Goal: Task Accomplishment & Management: Use online tool/utility

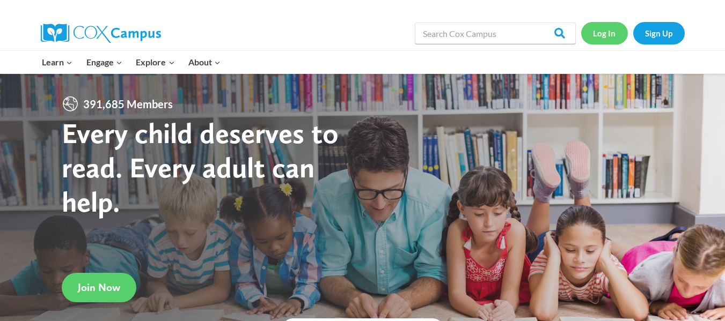
click at [615, 34] on link "Log In" at bounding box center [604, 33] width 47 height 22
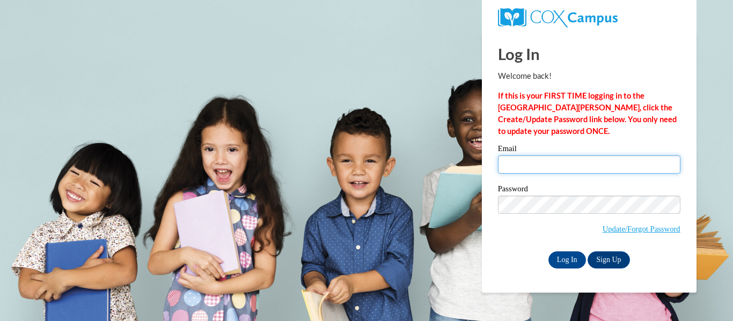
click at [566, 163] on input "Email" at bounding box center [589, 165] width 182 height 18
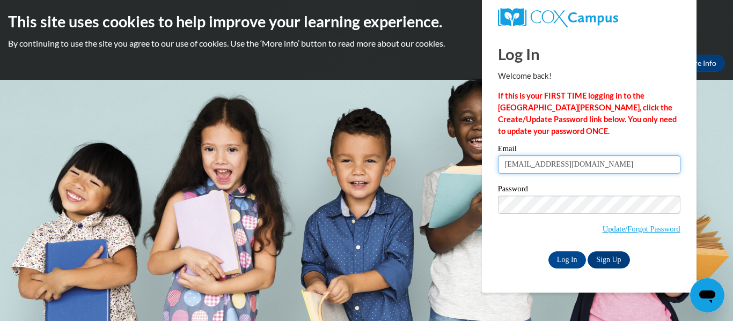
type input "[EMAIL_ADDRESS][DOMAIN_NAME]"
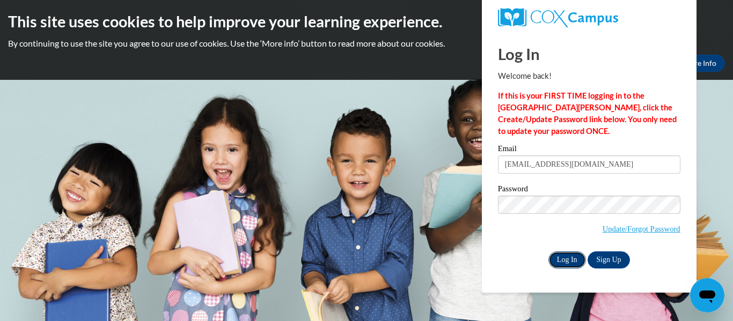
click at [561, 261] on input "Log In" at bounding box center [567, 260] width 38 height 17
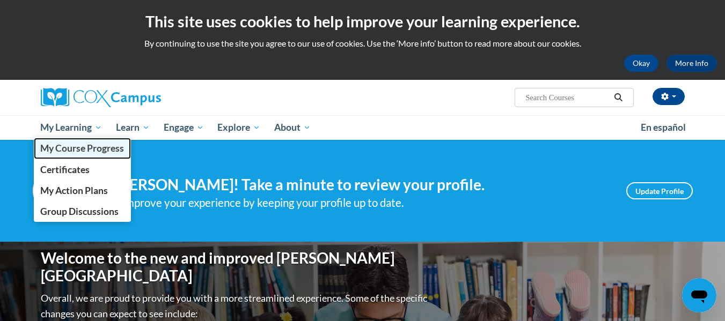
click at [79, 149] on span "My Course Progress" at bounding box center [82, 148] width 84 height 11
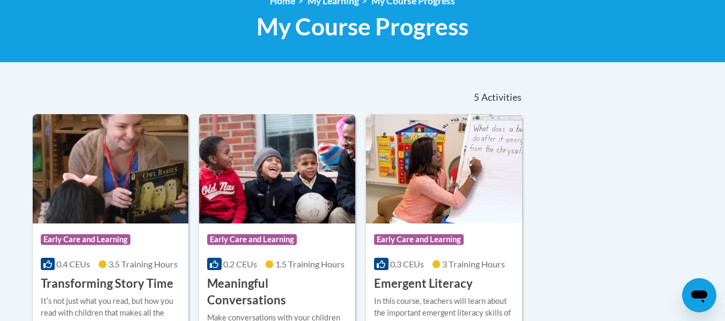
scroll to position [215, 0]
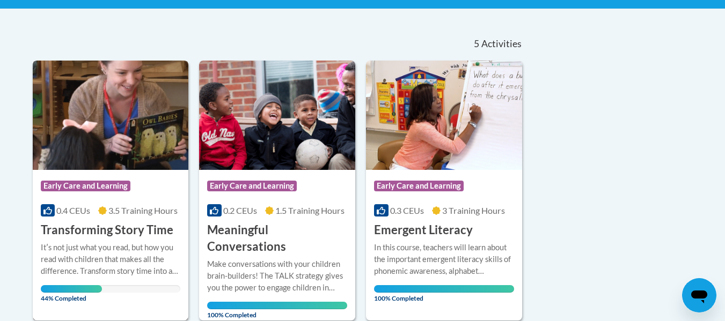
click at [121, 225] on h3 "Transforming Story Time" at bounding box center [107, 230] width 133 height 17
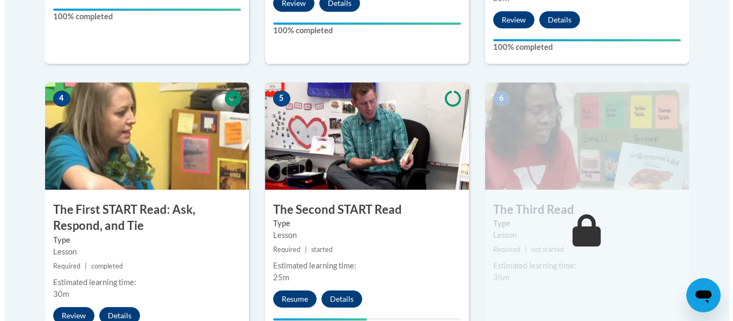
scroll to position [644, 0]
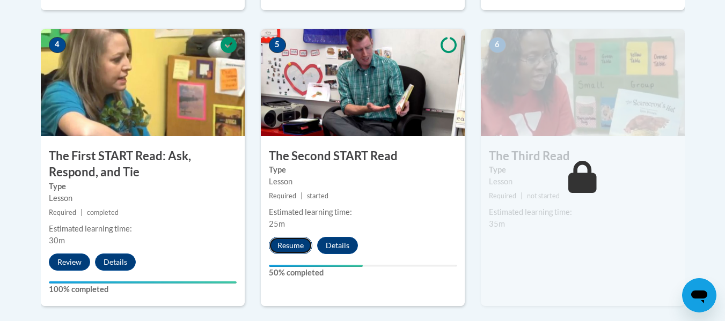
click at [296, 247] on button "Resume" at bounding box center [290, 245] width 43 height 17
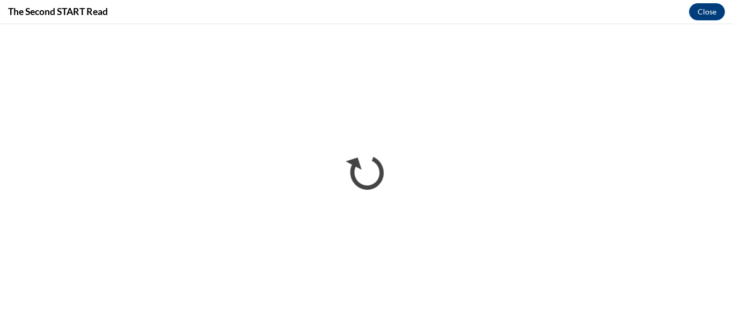
scroll to position [0, 0]
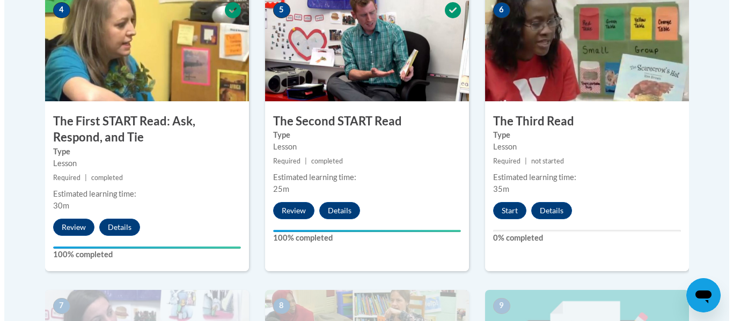
scroll to position [697, 0]
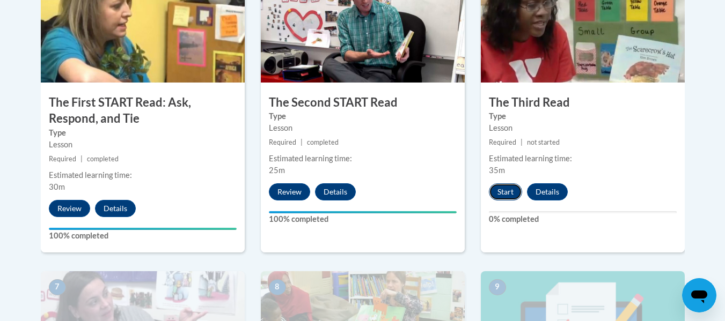
click at [509, 193] on button "Start" at bounding box center [505, 191] width 33 height 17
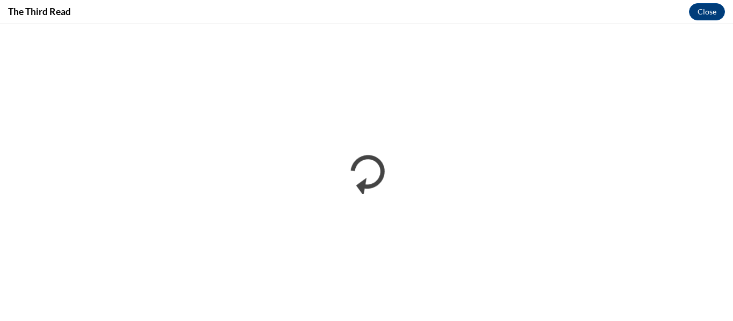
scroll to position [0, 0]
